Goal: Transaction & Acquisition: Purchase product/service

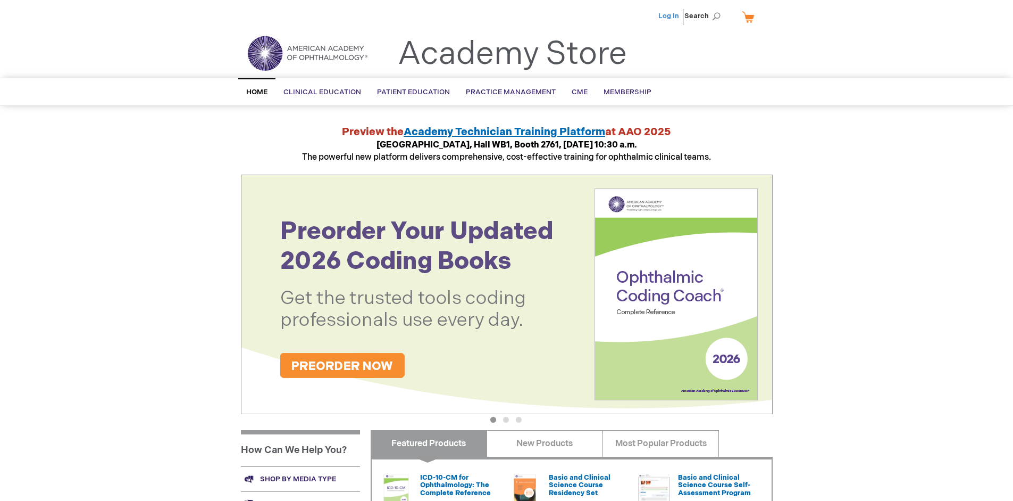
click at [670, 16] on link "Log In" at bounding box center [669, 16] width 21 height 9
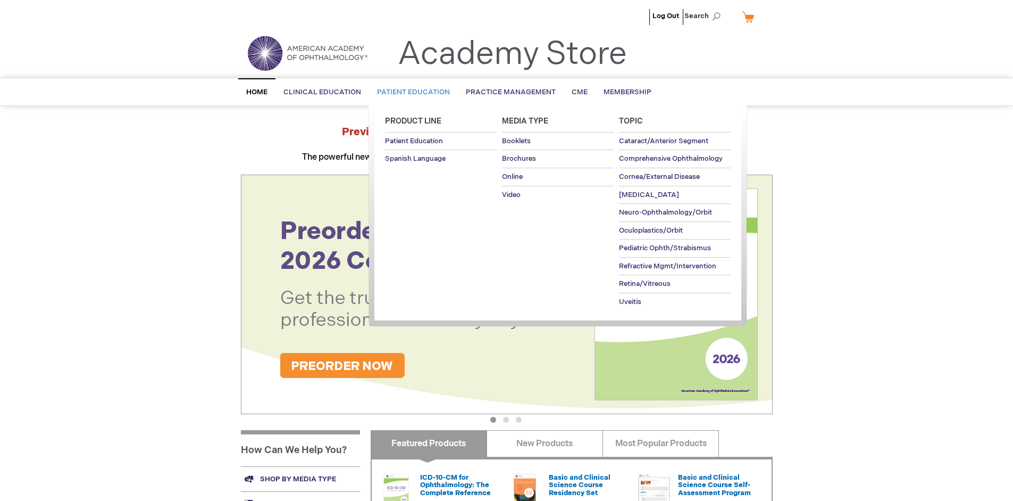
click at [411, 92] on span "Patient Education" at bounding box center [413, 92] width 73 height 9
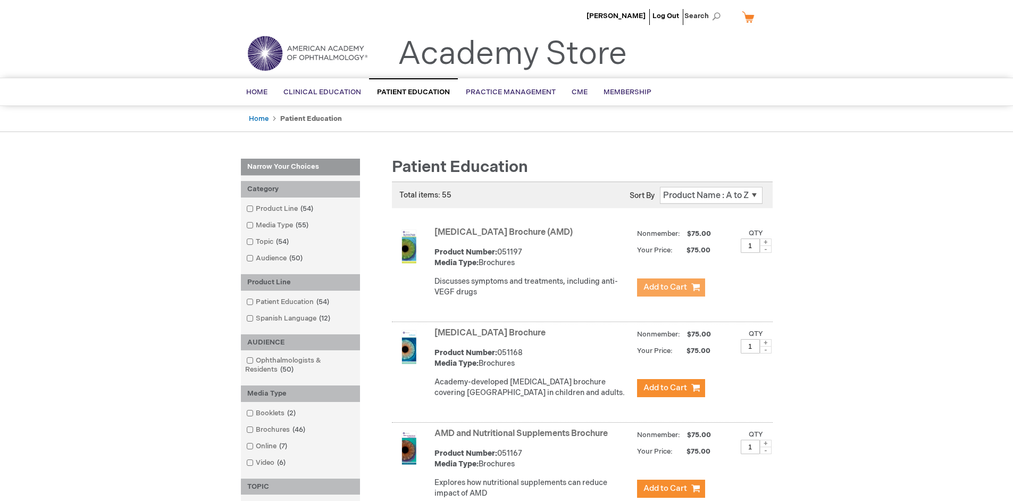
click at [671, 287] on span "Add to Cart" at bounding box center [666, 287] width 44 height 10
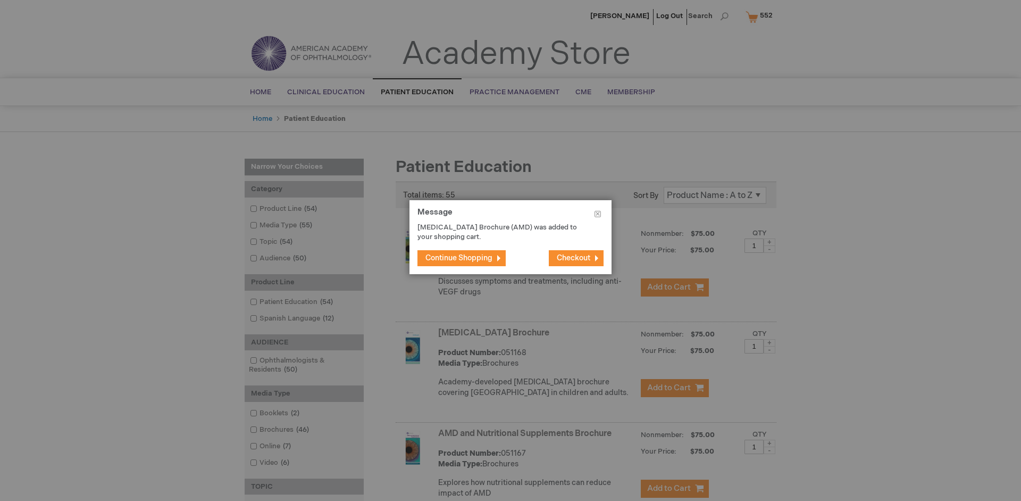
click at [459, 257] on span "Continue Shopping" at bounding box center [459, 257] width 67 height 9
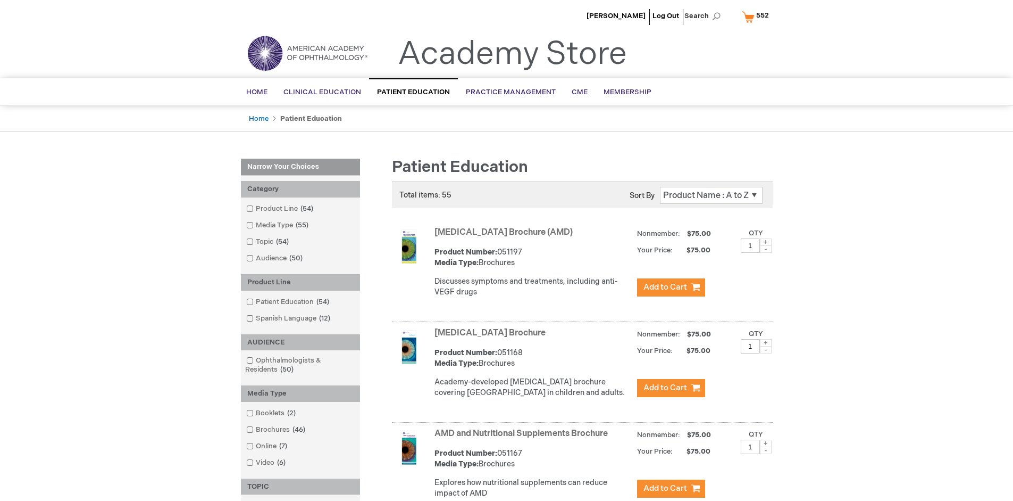
click at [523, 438] on link "AMD and Nutritional Supplements Brochure" at bounding box center [521, 433] width 173 height 10
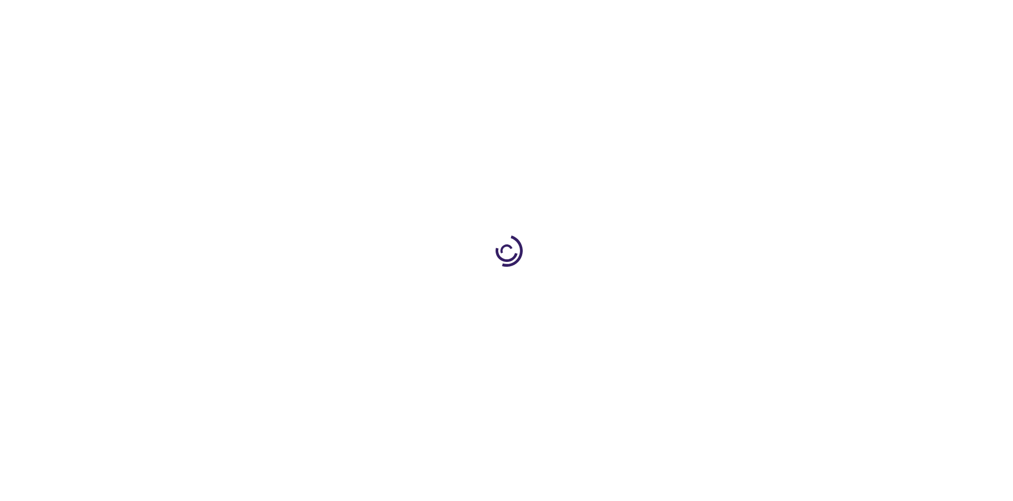
type input "1"
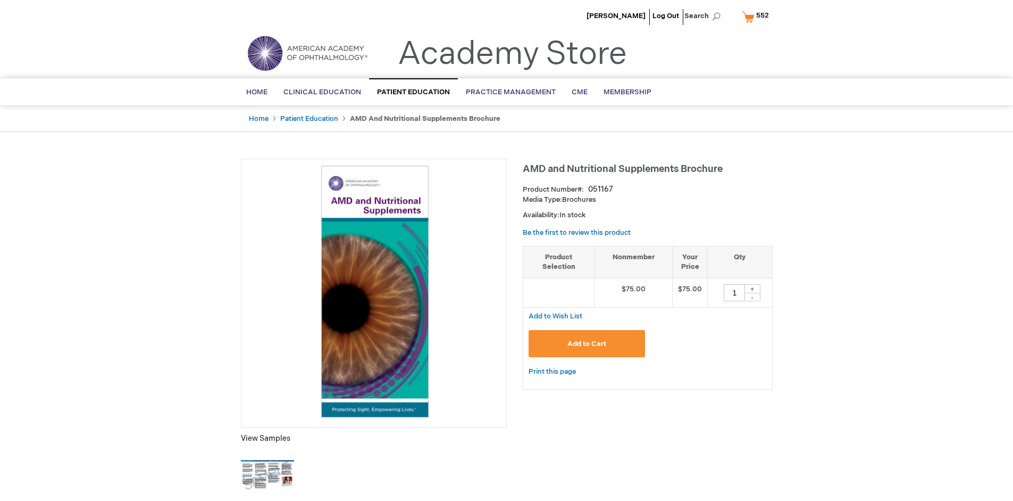
click at [587, 343] on span "Add to Cart" at bounding box center [587, 343] width 39 height 9
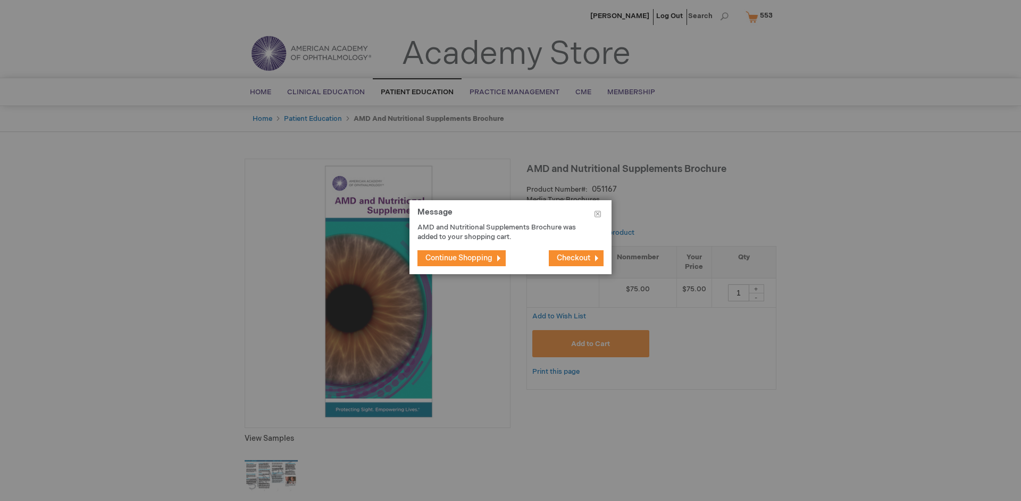
click at [459, 257] on span "Continue Shopping" at bounding box center [459, 257] width 67 height 9
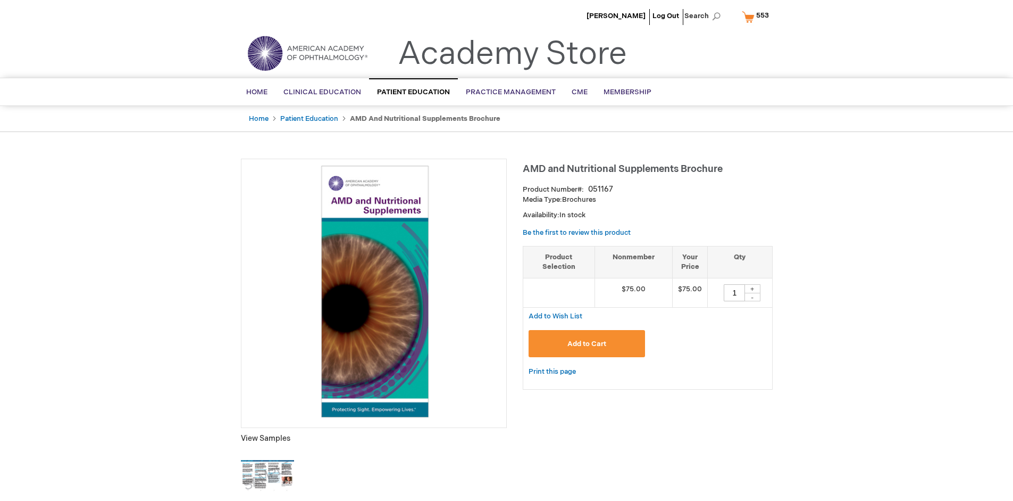
click at [757, 16] on span "553" at bounding box center [762, 15] width 13 height 9
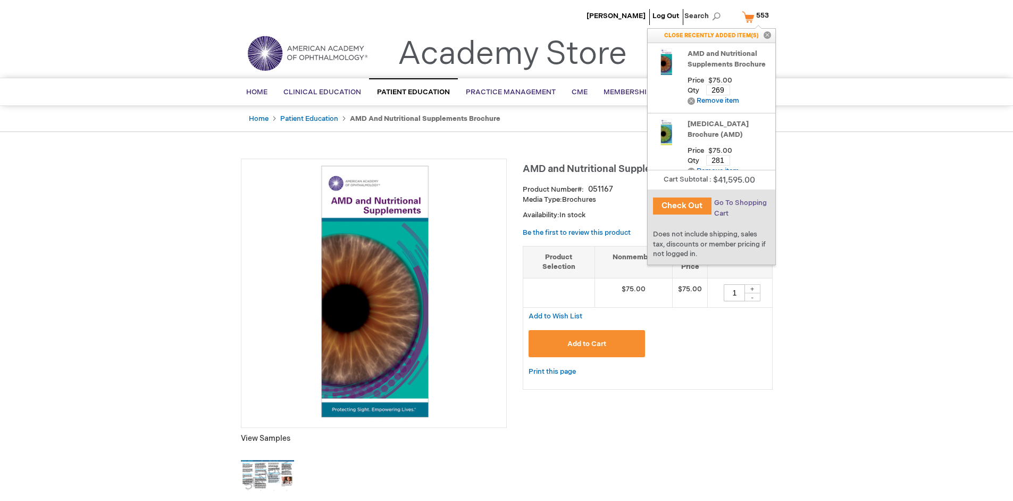
click at [740, 203] on span "Go To Shopping Cart" at bounding box center [740, 207] width 53 height 19
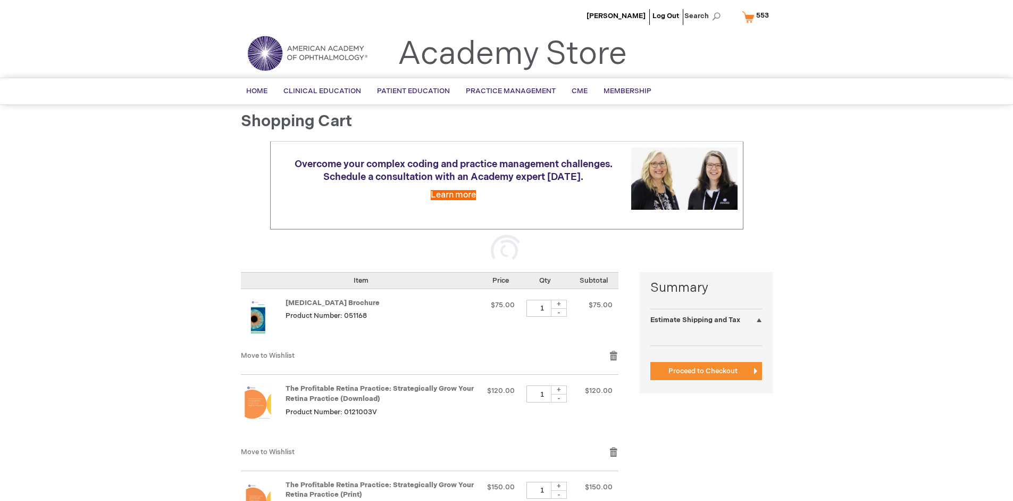
select select "US"
select select "41"
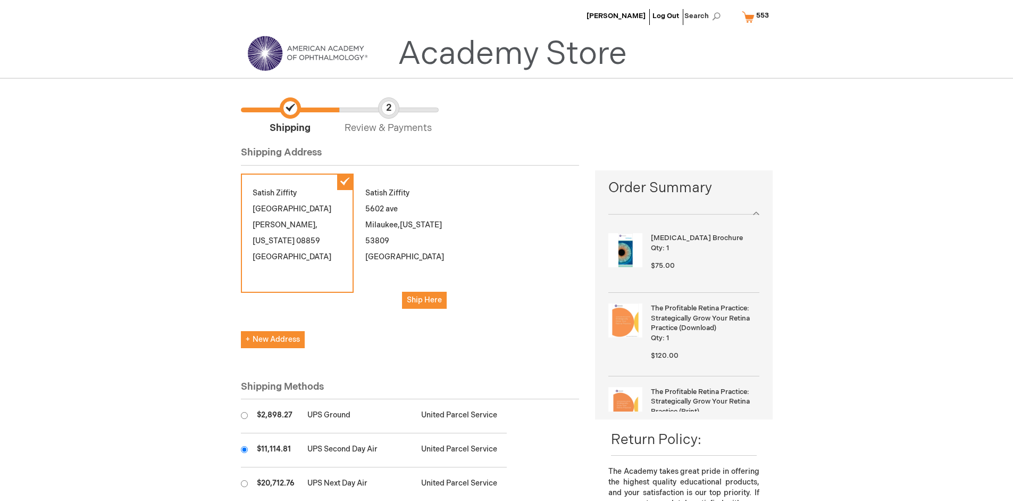
click at [244, 449] on input "radio" at bounding box center [244, 449] width 7 height 7
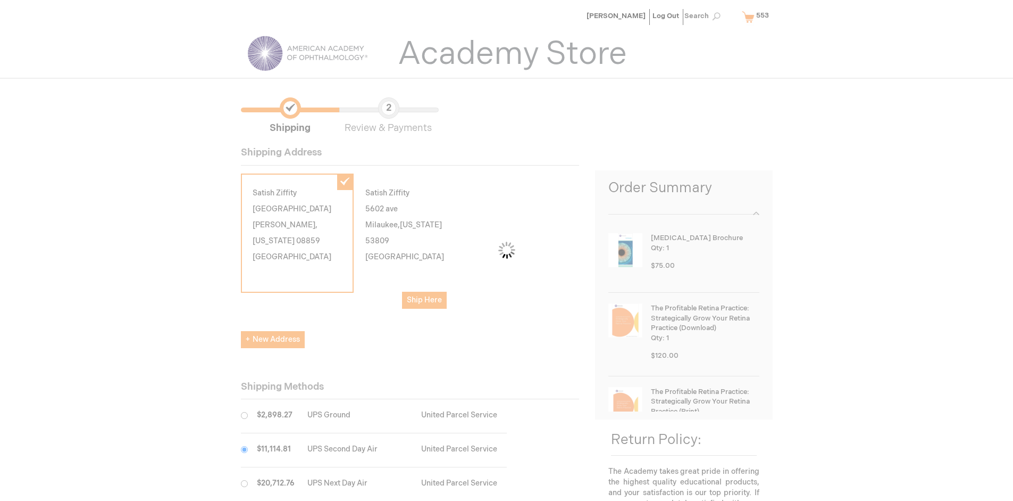
scroll to position [53, 0]
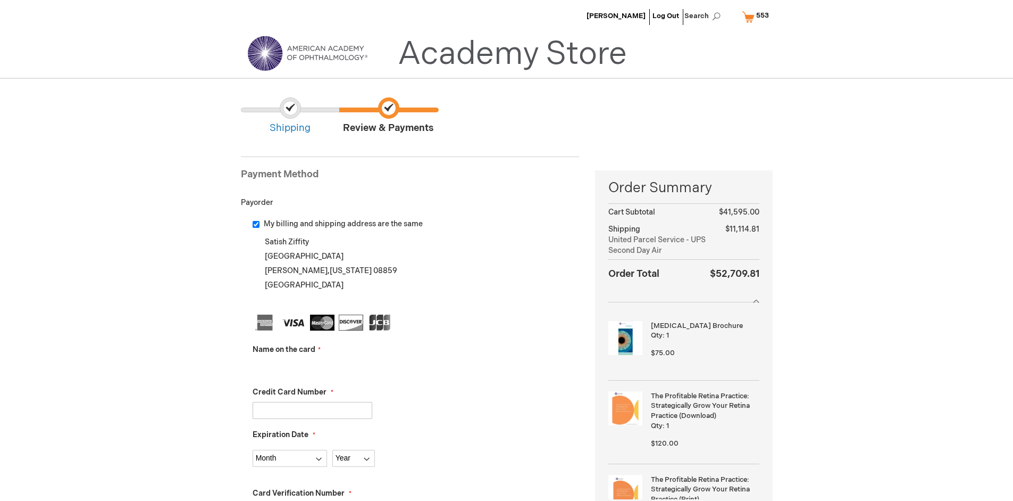
click at [312, 367] on input "Name on the card" at bounding box center [313, 367] width 120 height 17
